Goal: Transaction & Acquisition: Purchase product/service

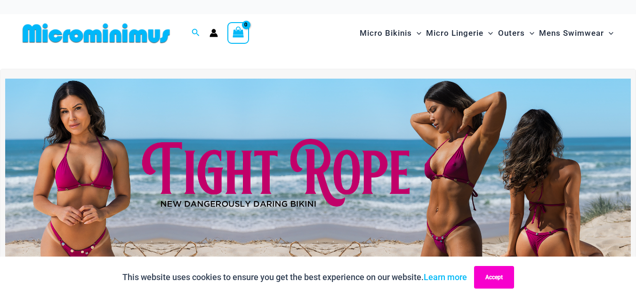
click at [496, 284] on button "Accept" at bounding box center [494, 277] width 40 height 23
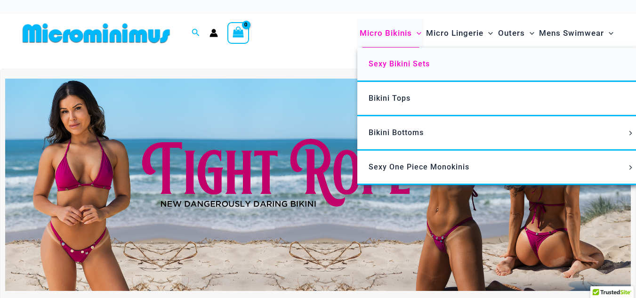
click at [395, 65] on span "Sexy Bikini Sets" at bounding box center [399, 63] width 61 height 9
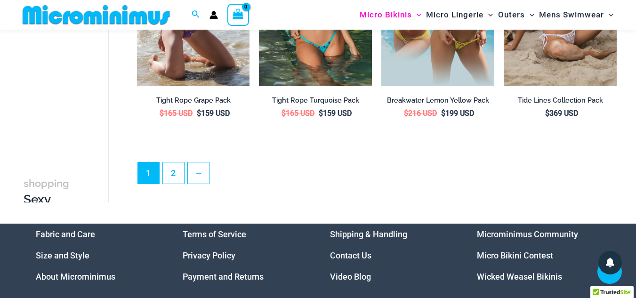
scroll to position [1922, 0]
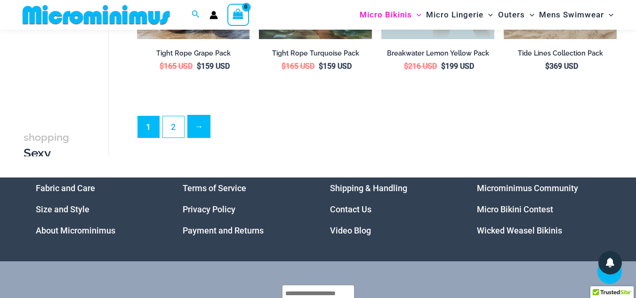
click at [202, 128] on link "→" at bounding box center [199, 126] width 22 height 22
